Goal: Communication & Community: Answer question/provide support

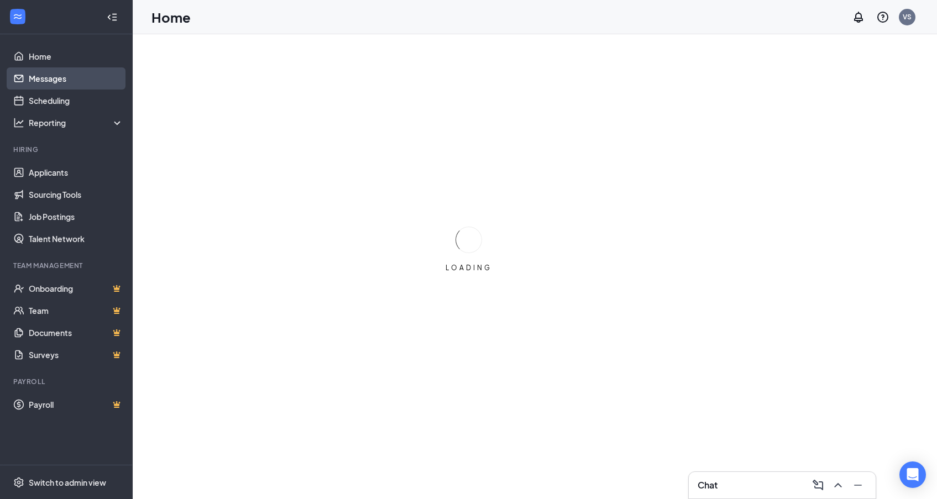
click at [60, 83] on link "Messages" at bounding box center [76, 78] width 94 height 22
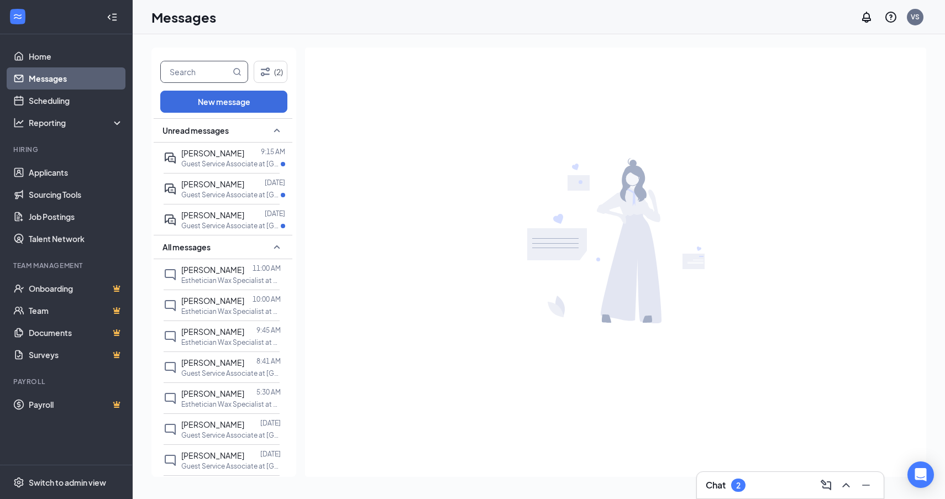
click at [193, 74] on input "text" at bounding box center [196, 71] width 70 height 21
type input "[PERSON_NAME]"
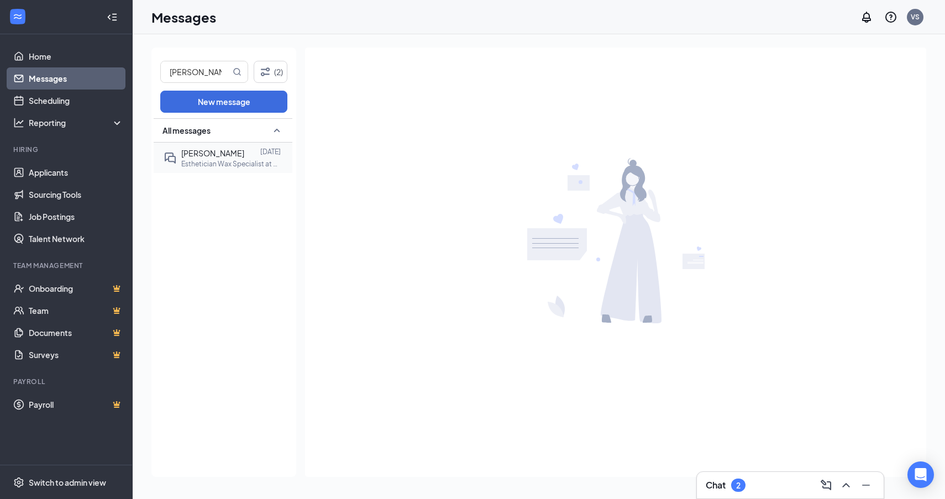
click at [219, 160] on p "Esthetician Wax Specialist at European [GEOGRAPHIC_DATA] - [GEOGRAPHIC_DATA]" at bounding box center [230, 163] width 99 height 9
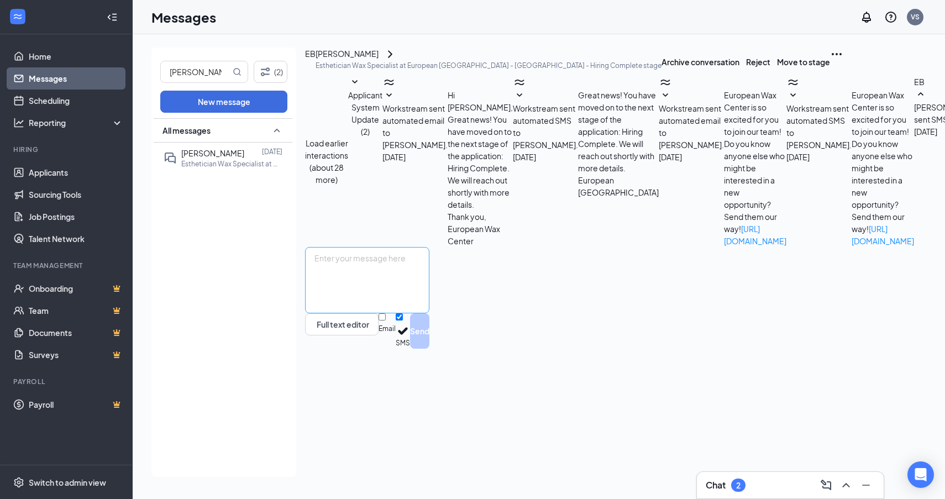
scroll to position [204, 0]
click at [429, 313] on textarea at bounding box center [367, 280] width 124 height 66
type textarea "Hey [PERSON_NAME]! I just wanted to confirm you received my email last week?"
click at [429, 349] on button "Send" at bounding box center [419, 330] width 19 height 35
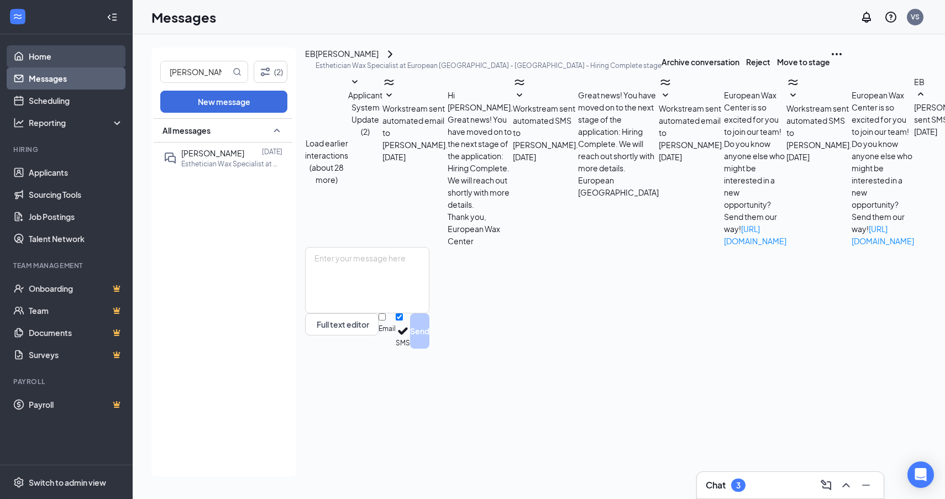
click at [54, 60] on link "Home" at bounding box center [76, 56] width 94 height 22
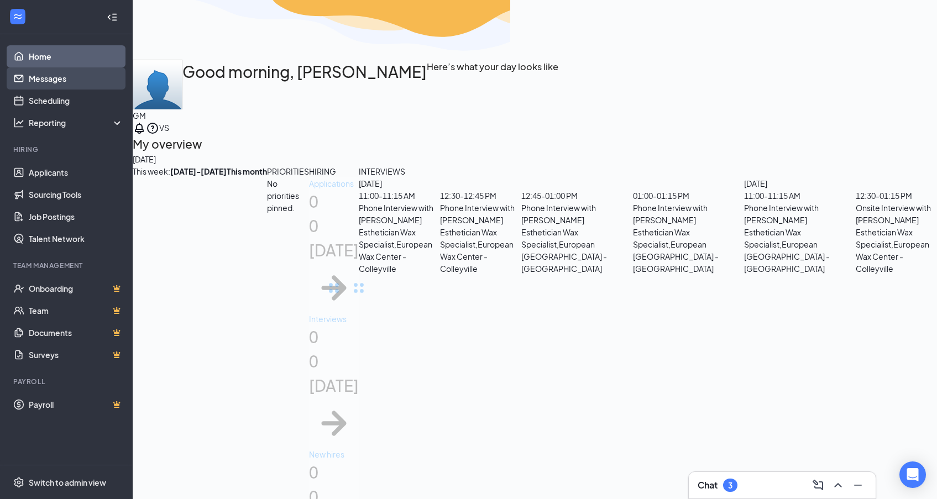
click at [59, 80] on link "Messages" at bounding box center [76, 78] width 94 height 22
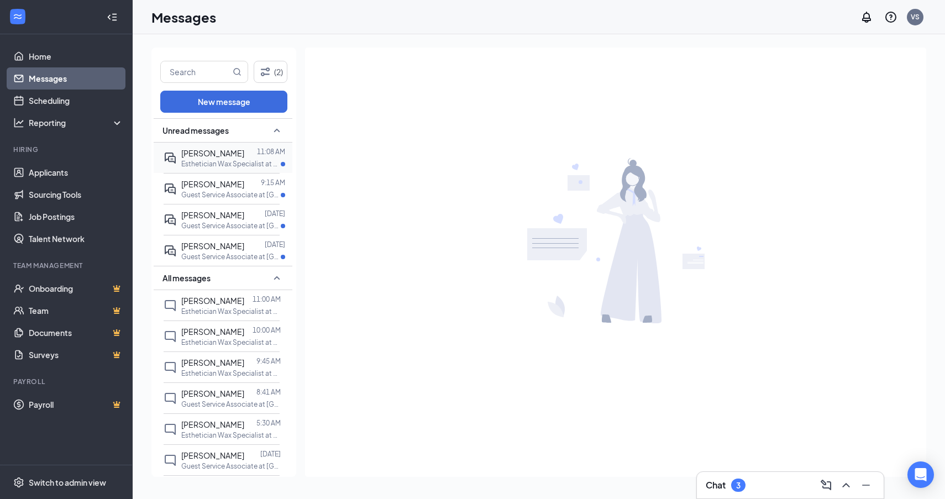
click at [221, 158] on div "[PERSON_NAME]" at bounding box center [212, 153] width 63 height 12
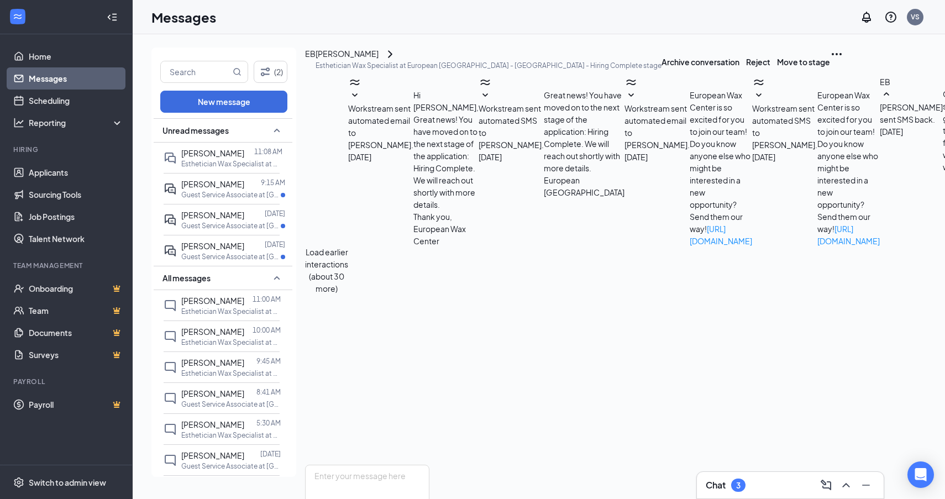
scroll to position [316, 0]
click at [429, 465] on textarea at bounding box center [367, 498] width 124 height 66
type textarea "I would definitely have your model come in [DATE]. But I would say they could s…"
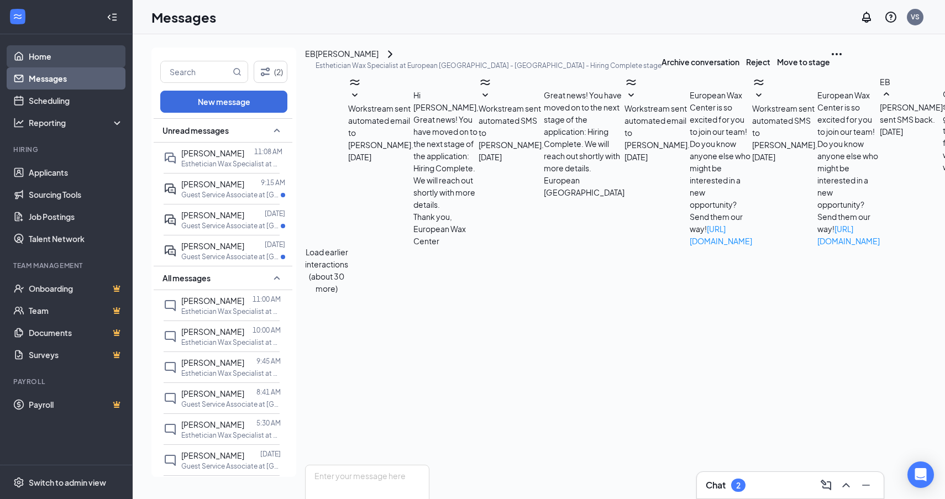
click at [40, 50] on link "Home" at bounding box center [76, 56] width 94 height 22
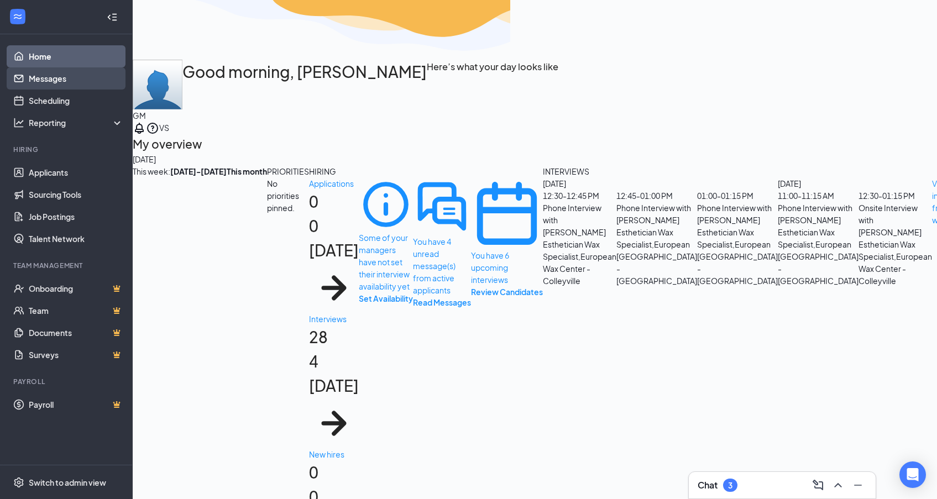
click at [76, 76] on link "Messages" at bounding box center [76, 78] width 94 height 22
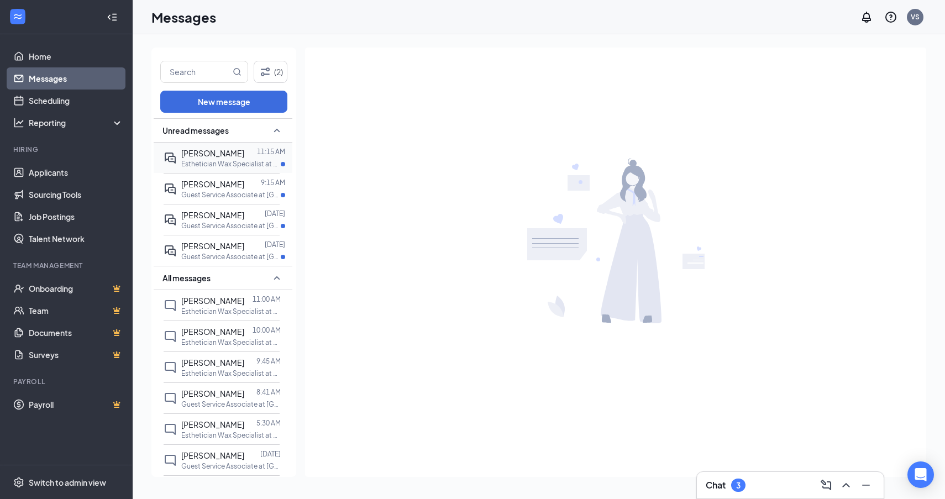
click at [216, 156] on span "[PERSON_NAME]" at bounding box center [212, 153] width 63 height 10
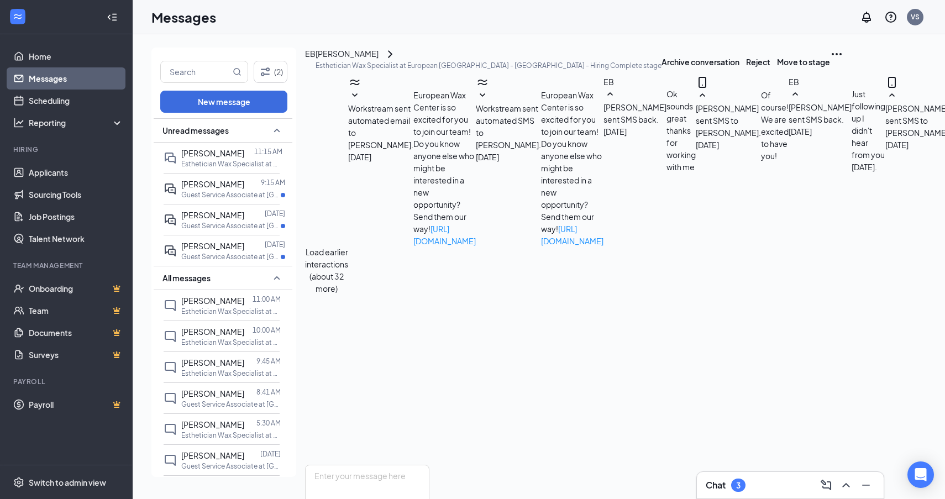
scroll to position [402, 0]
click at [429, 465] on textarea at bounding box center [367, 498] width 124 height 66
type textarea "For sure! I'm not sure where I will be at that time, but I will find time when …"
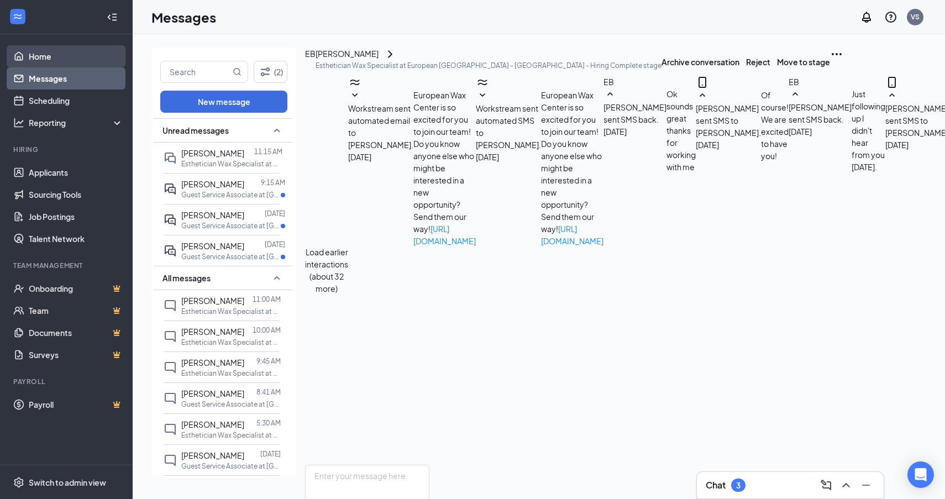
click at [85, 59] on link "Home" at bounding box center [76, 56] width 94 height 22
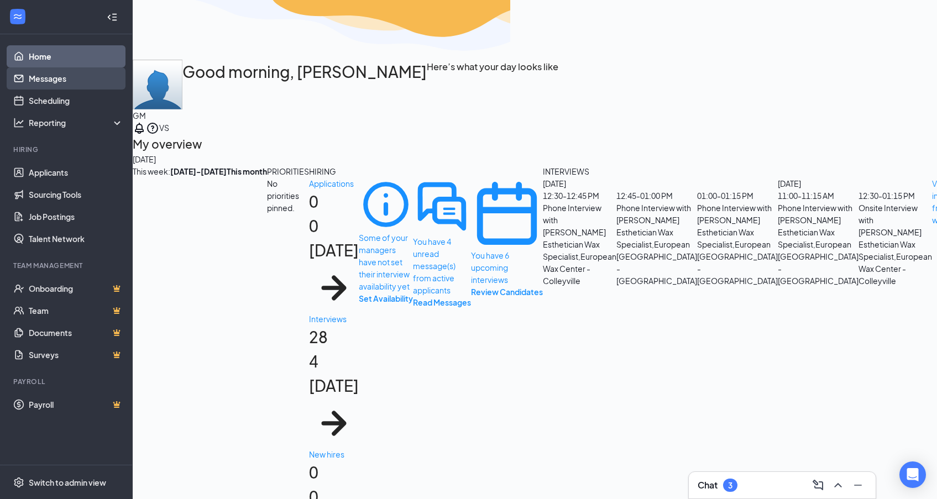
click at [82, 82] on link "Messages" at bounding box center [76, 78] width 94 height 22
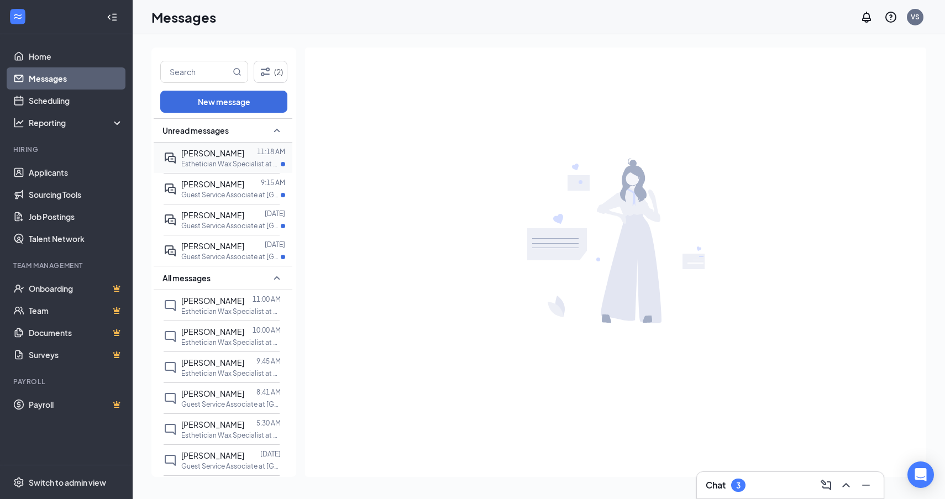
click at [220, 152] on span "[PERSON_NAME]" at bounding box center [212, 153] width 63 height 10
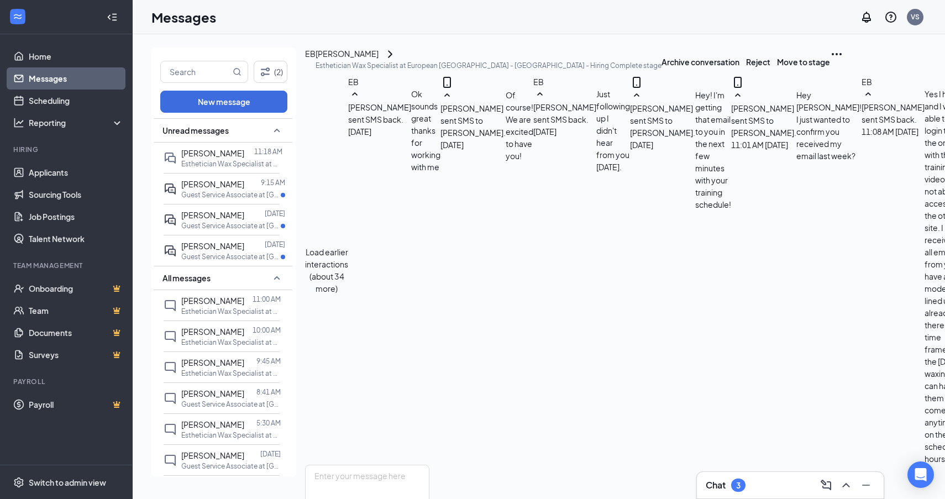
scroll to position [452, 0]
click at [429, 465] on textarea at bounding box center [367, 498] width 124 height 66
type textarea "Oh no worries at all! I just wanted to make sure you received everything. We ca…"
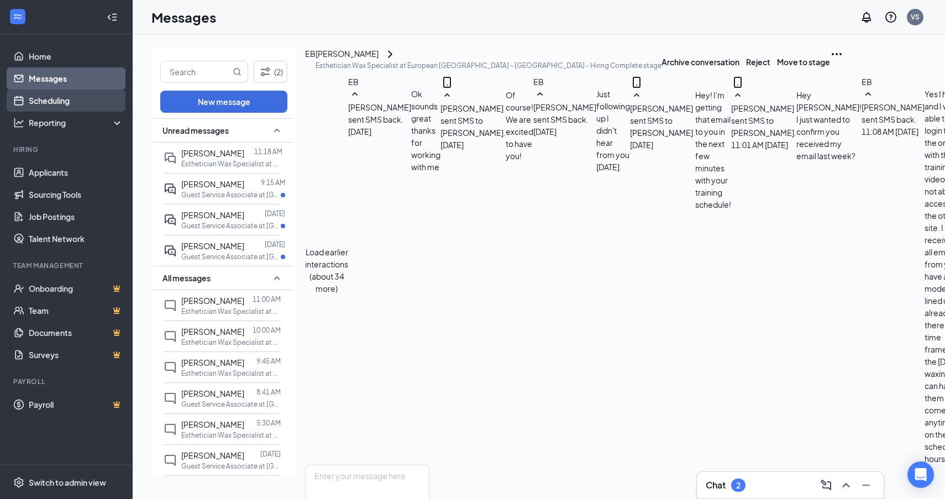
click at [87, 106] on link "Scheduling" at bounding box center [76, 101] width 94 height 22
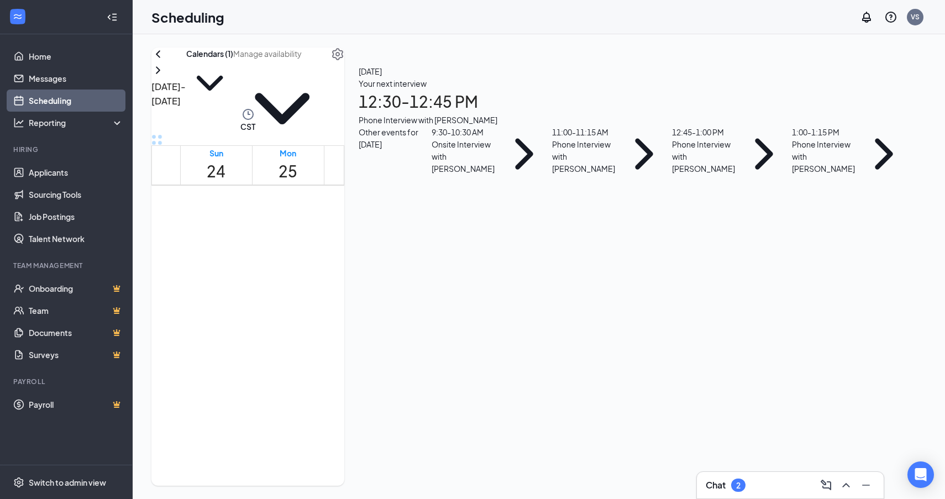
scroll to position [623, 0]
click at [365, 245] on div "1" at bounding box center [350, 266] width 47 height 43
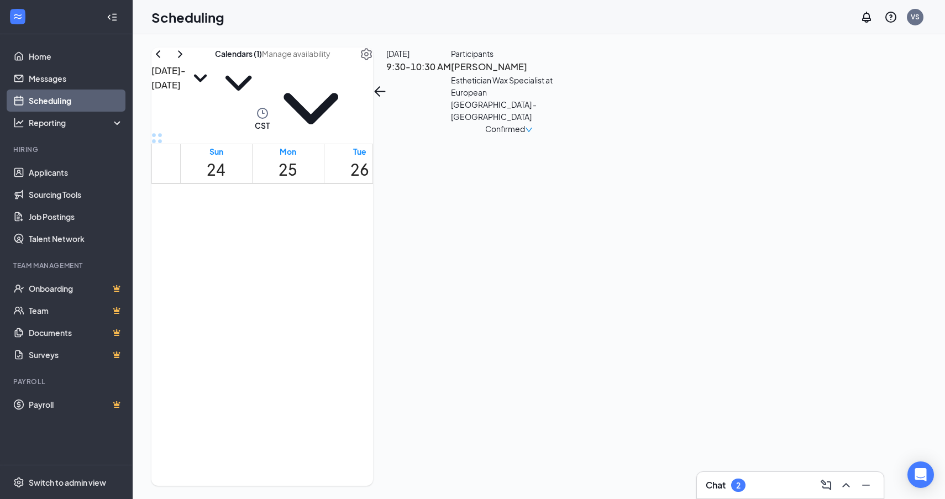
click at [567, 74] on h3 "[PERSON_NAME]" at bounding box center [509, 67] width 116 height 14
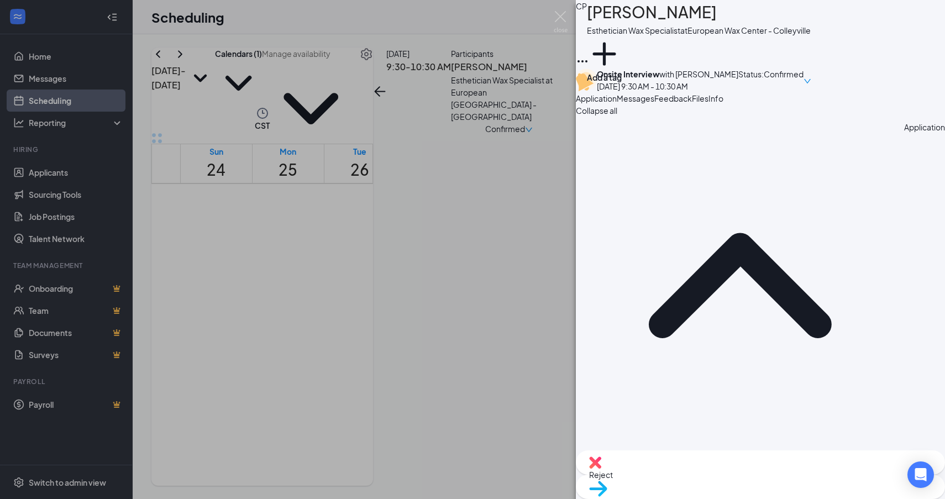
click at [640, 498] on span "Move to stage" at bounding box center [614, 503] width 51 height 10
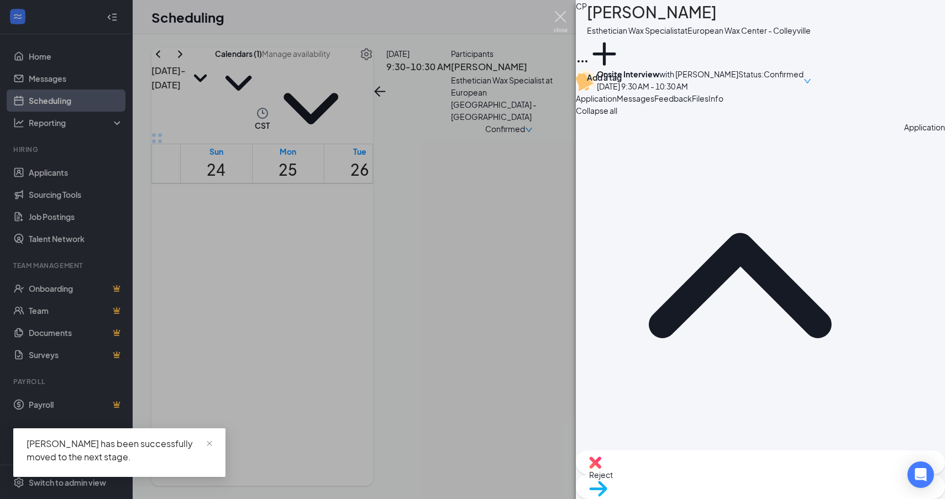
click at [558, 18] on img at bounding box center [561, 22] width 14 height 22
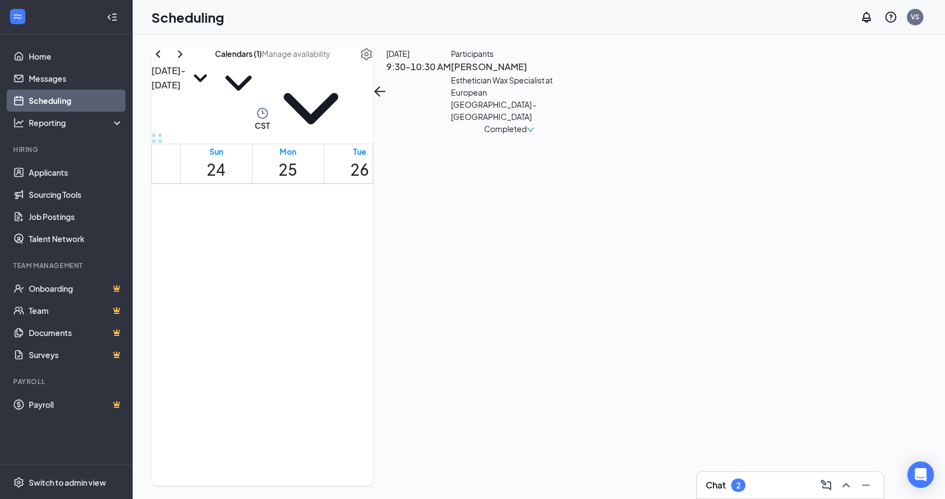
click at [567, 74] on h3 "[PERSON_NAME]" at bounding box center [509, 67] width 116 height 14
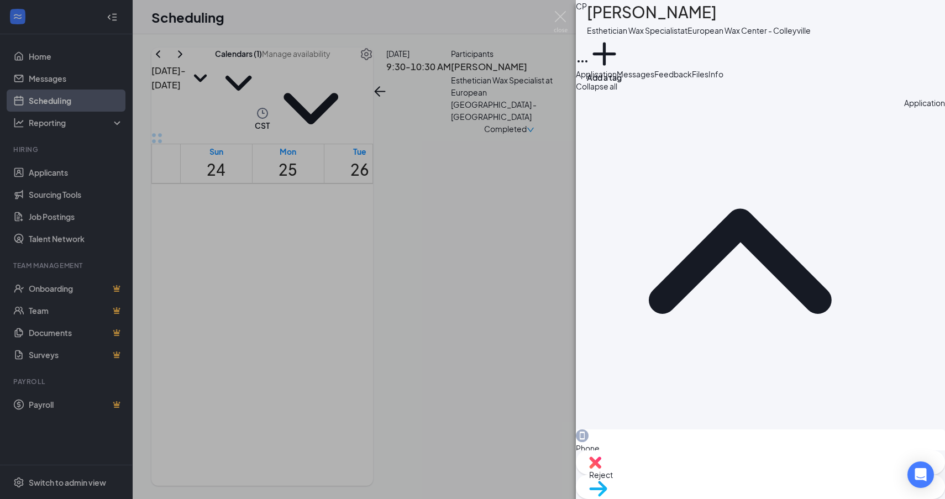
drag, startPoint x: 866, startPoint y: 178, endPoint x: 777, endPoint y: 184, distance: 89.1
click at [777, 466] on div "Email [EMAIL_ADDRESS][DOMAIN_NAME]" at bounding box center [760, 484] width 369 height 37
copy span "[EMAIL_ADDRESS][DOMAIN_NAME]"
click at [563, 18] on img at bounding box center [561, 22] width 14 height 22
